Goal: Check status

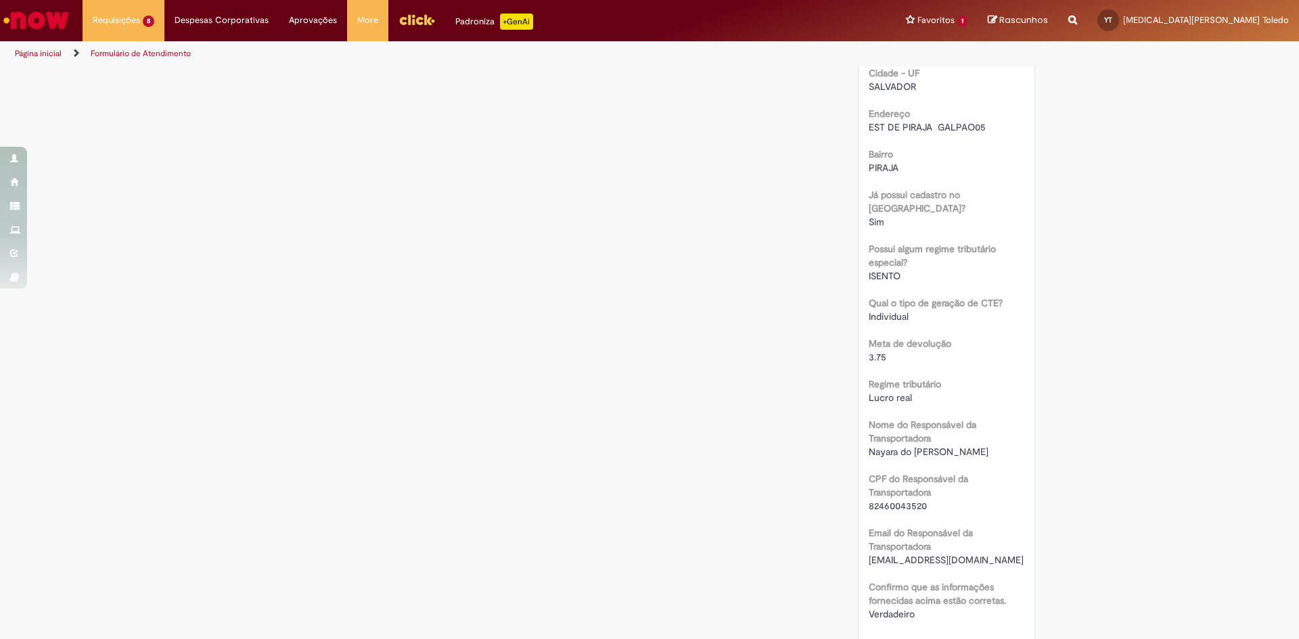
scroll to position [762, 0]
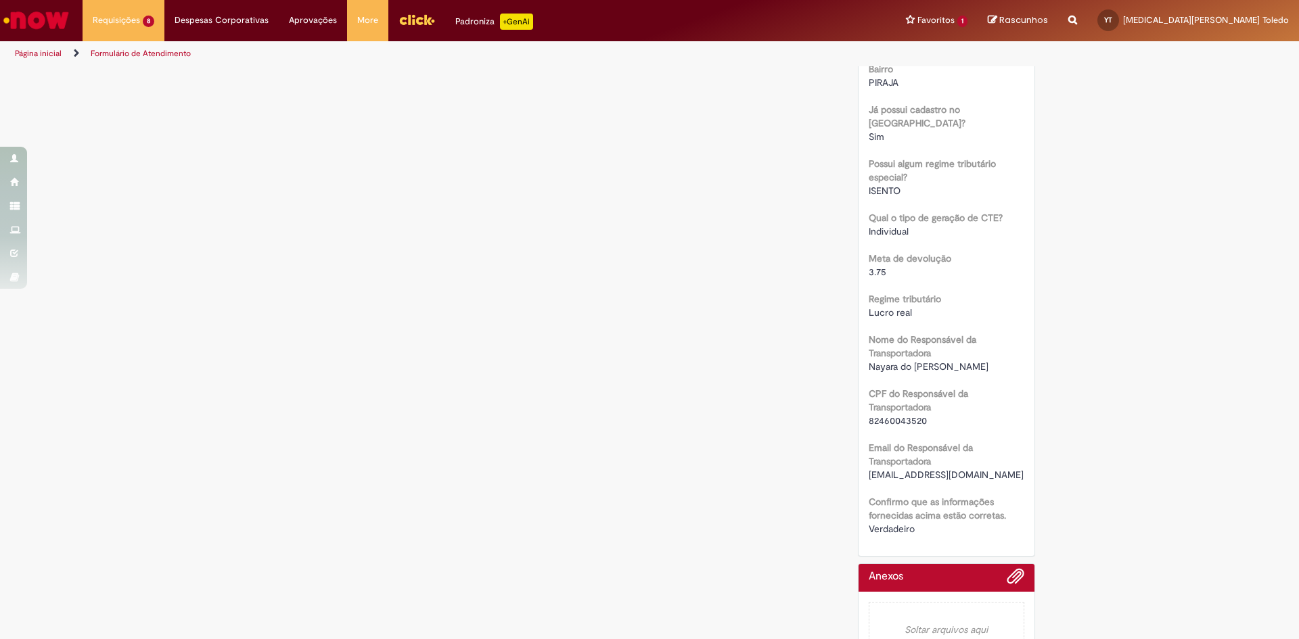
click at [950, 469] on span "nayaradocarmosantos@gmail.com.br" at bounding box center [946, 475] width 155 height 12
click at [950, 470] on span "nayaradocarmosantos@gmail.com.br" at bounding box center [946, 475] width 155 height 12
copy div "nayaradocarmosantos@gmail.com.br"
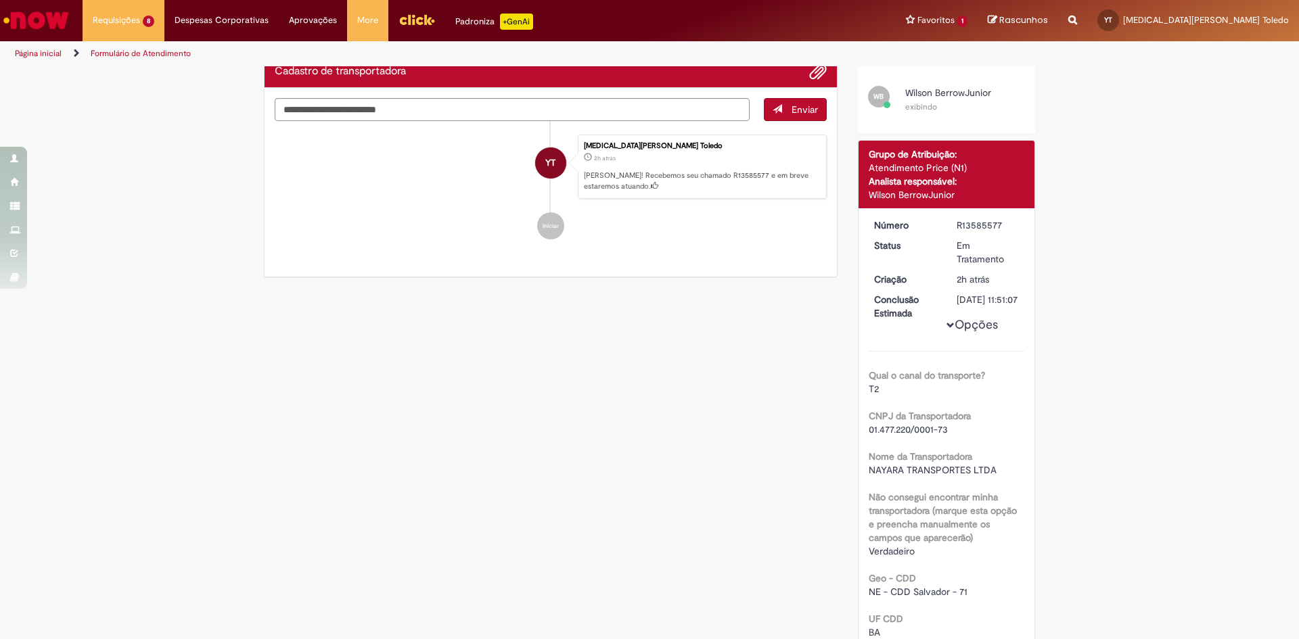
scroll to position [0, 0]
